Goal: Task Accomplishment & Management: Use online tool/utility

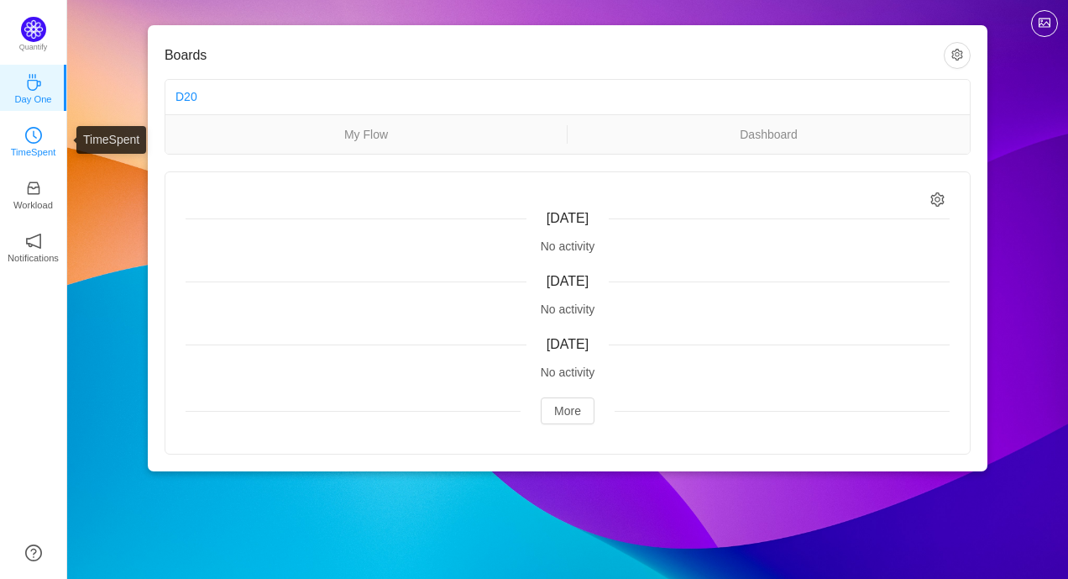
click at [39, 142] on icon "icon: clock-circle" at bounding box center [33, 135] width 17 height 17
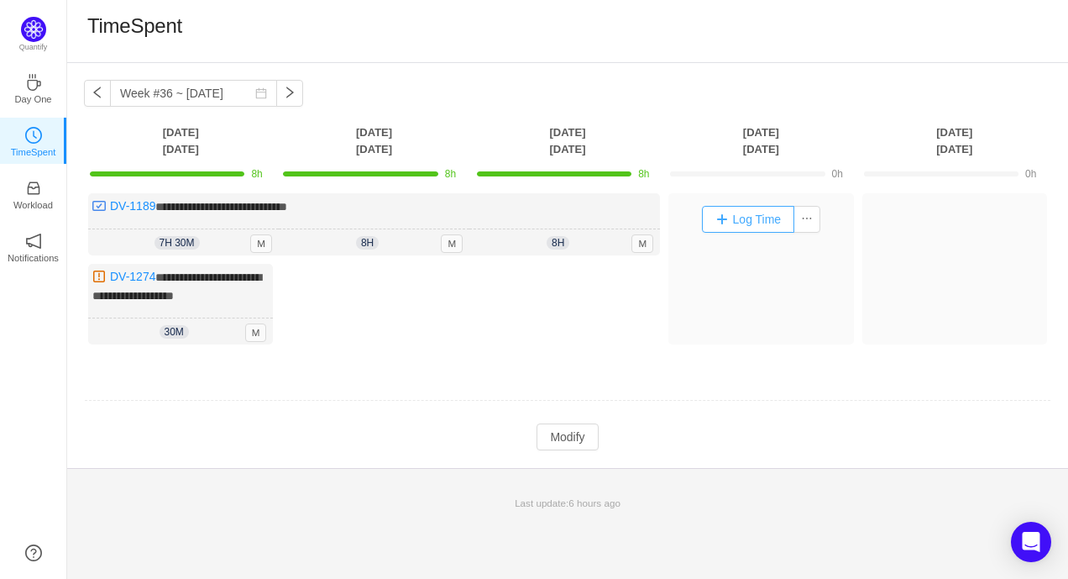
click at [710, 214] on button "Log Time" at bounding box center [748, 219] width 93 height 27
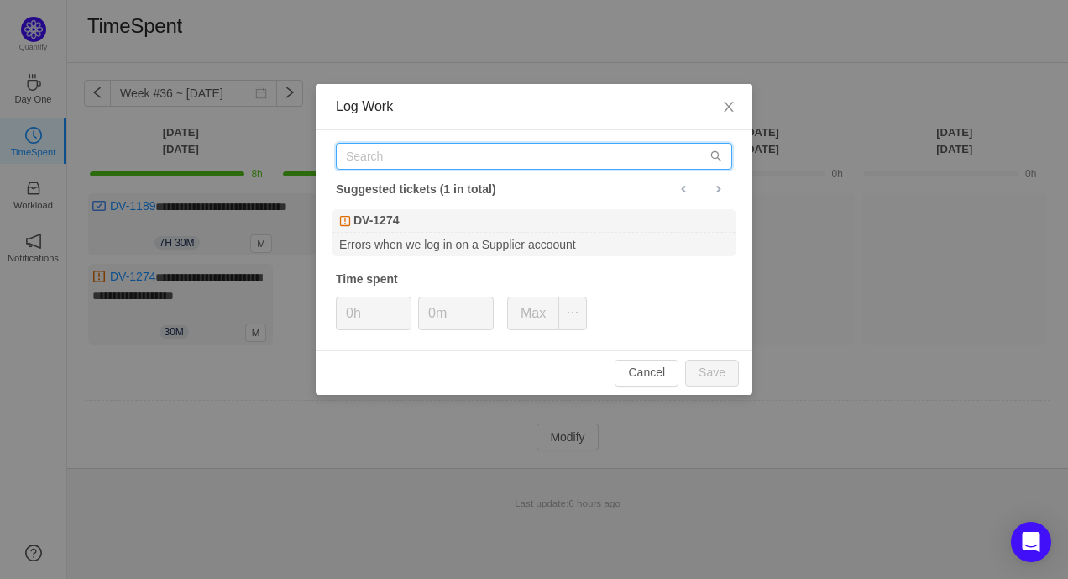
click at [512, 151] on input "text" at bounding box center [534, 156] width 396 height 27
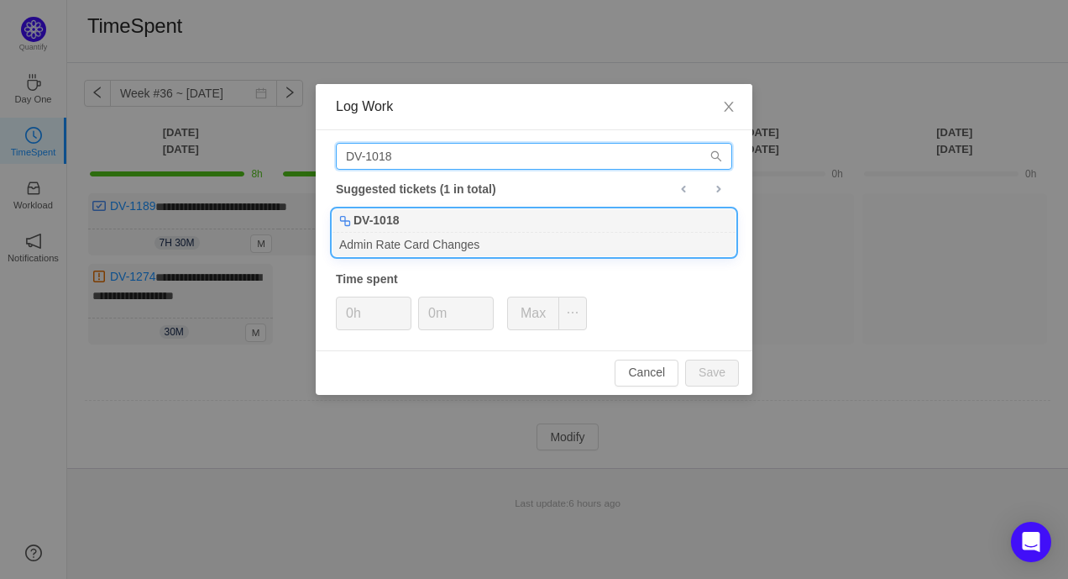
type input "DV-1018"
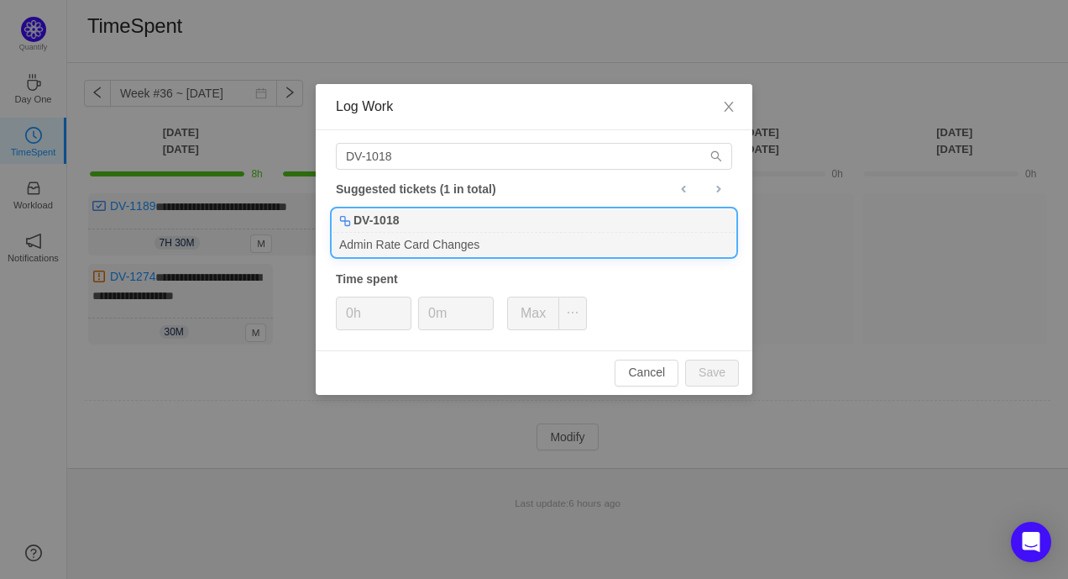
click at [448, 228] on div "DV-1018" at bounding box center [534, 221] width 403 height 24
click at [705, 369] on button "Save" at bounding box center [712, 372] width 54 height 27
type input "0h"
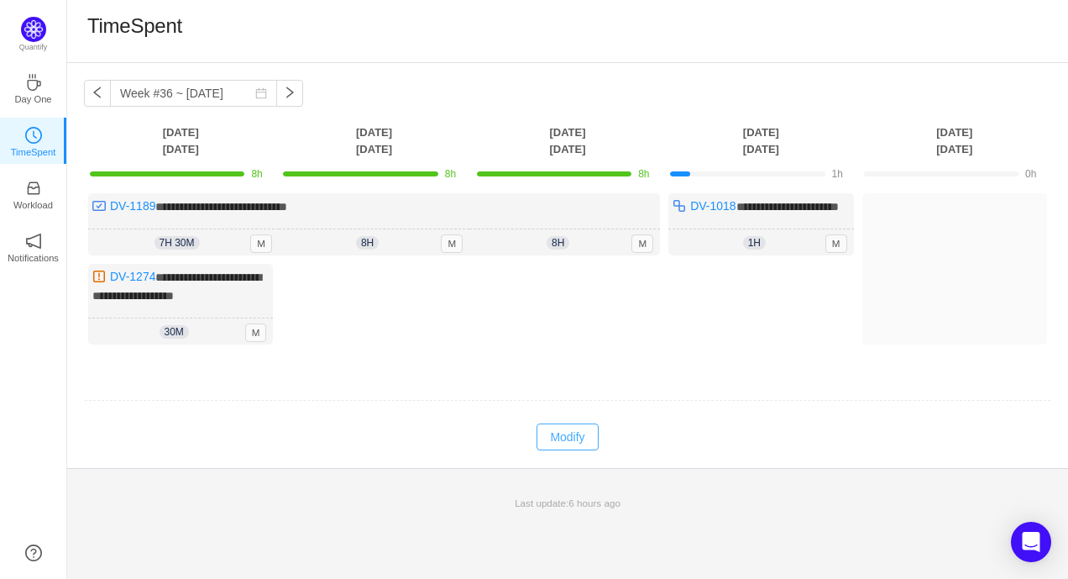
click at [577, 445] on button "Modify" at bounding box center [567, 436] width 61 height 27
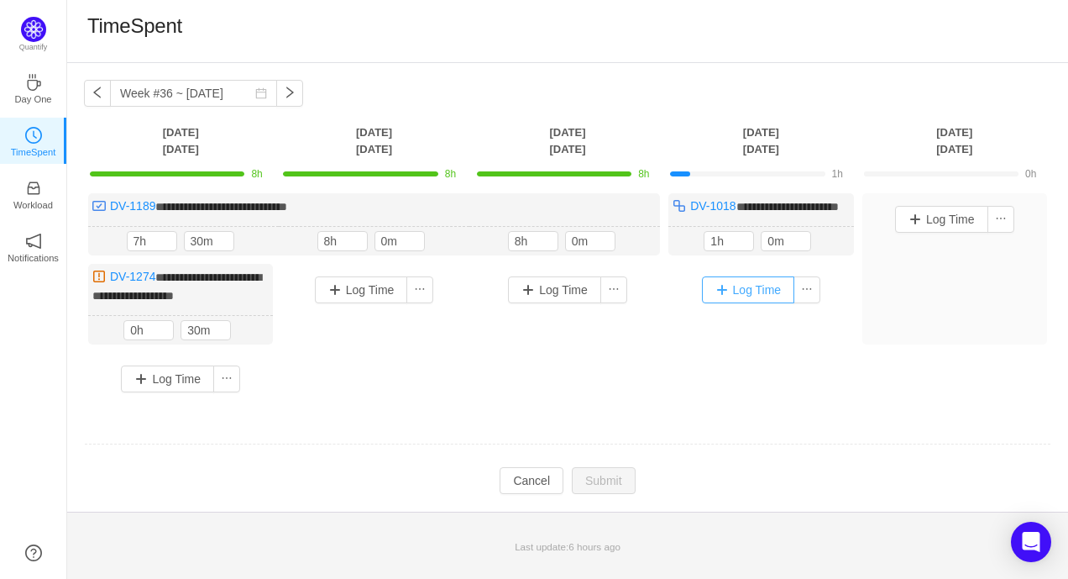
click at [717, 298] on button "Log Time" at bounding box center [748, 289] width 93 height 27
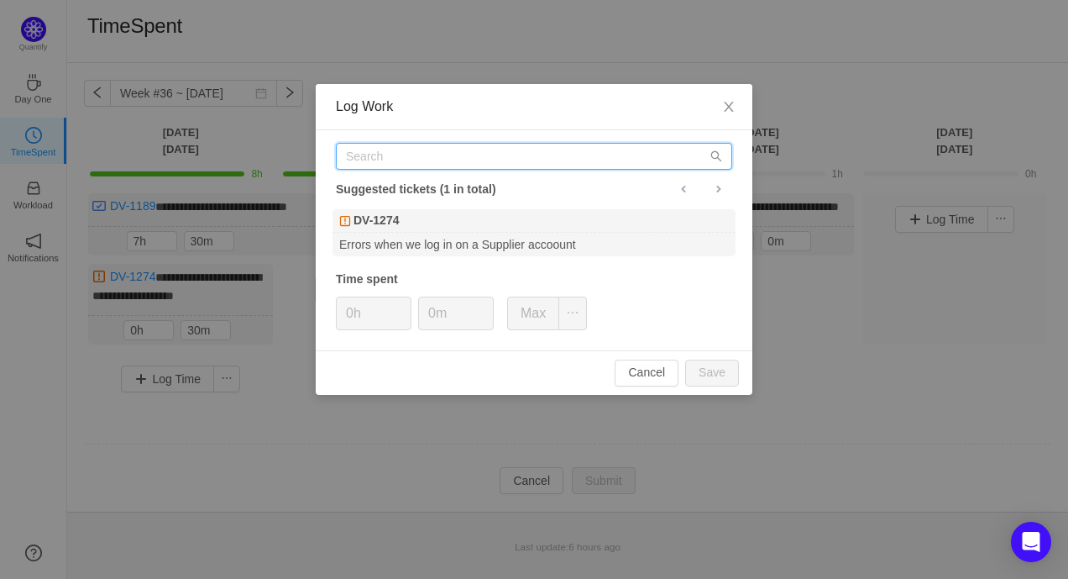
click at [407, 160] on input "text" at bounding box center [534, 156] width 396 height 27
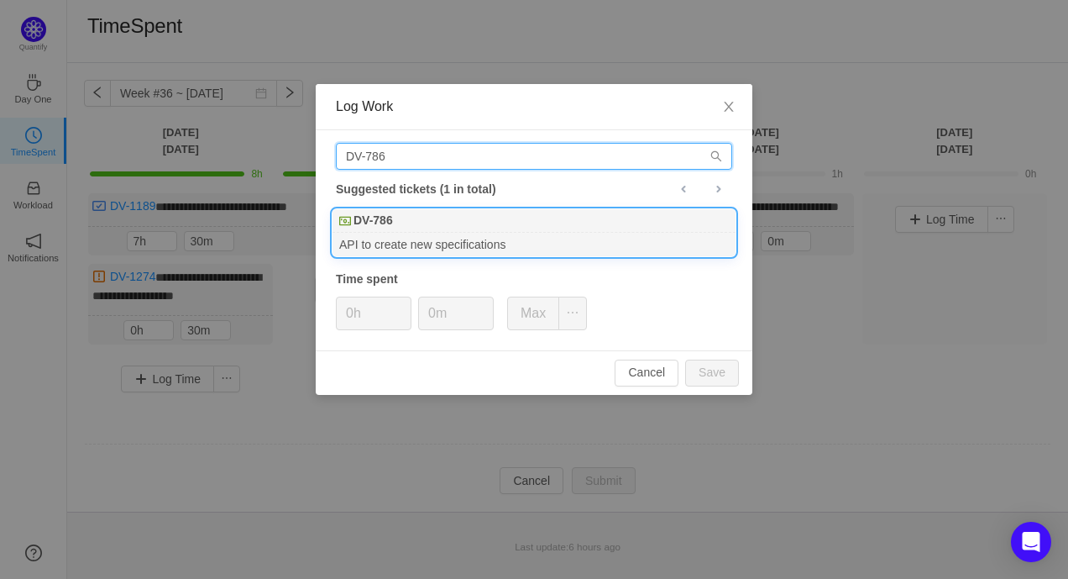
type input "DV-786"
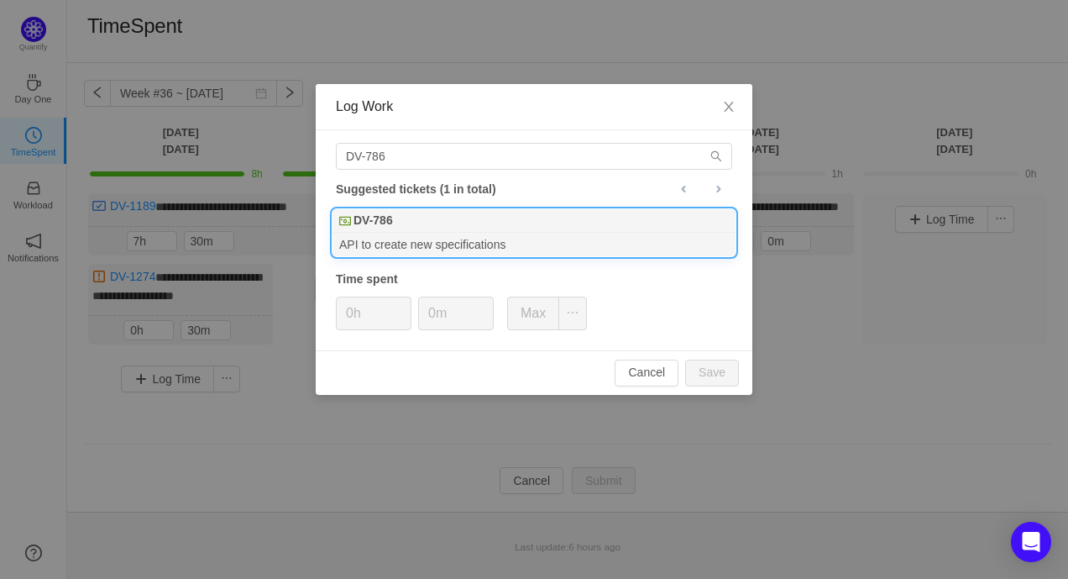
click at [421, 227] on div "DV-786" at bounding box center [534, 221] width 403 height 24
click at [705, 379] on button "Save" at bounding box center [712, 372] width 54 height 27
type input "0h"
